Goal: Information Seeking & Learning: Understand process/instructions

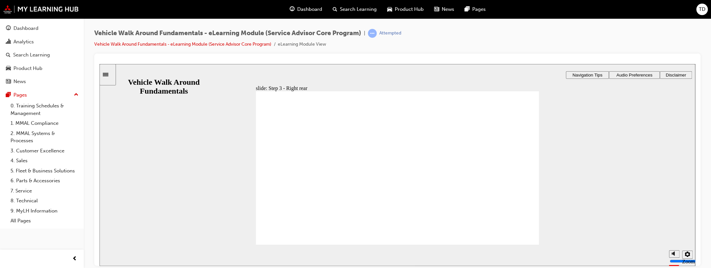
drag, startPoint x: 522, startPoint y: 121, endPoint x: 501, endPoint y: 130, distance: 22.8
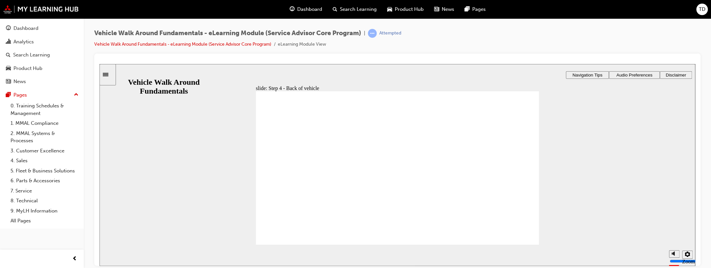
drag, startPoint x: 523, startPoint y: 117, endPoint x: 521, endPoint y: 120, distance: 3.6
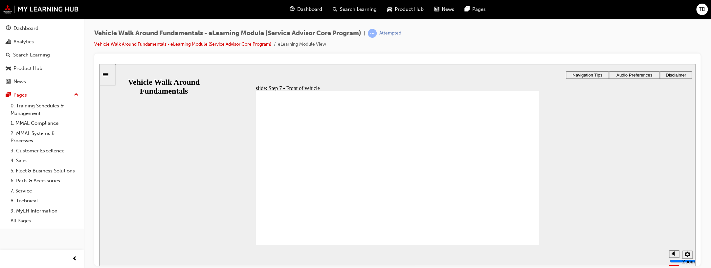
drag, startPoint x: 517, startPoint y: 117, endPoint x: 490, endPoint y: 127, distance: 28.6
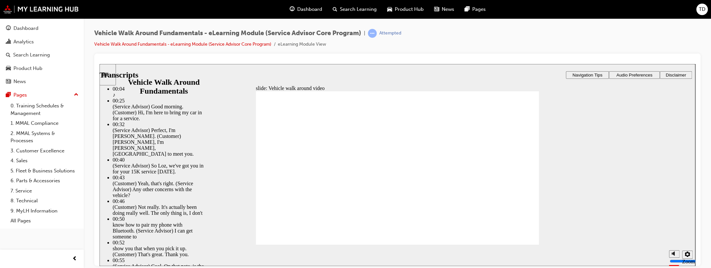
type input "19"
